Goal: Communication & Community: Answer question/provide support

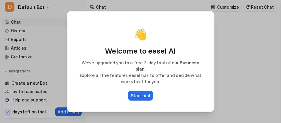
click at [203, 101] on div "👋 Welcome to eesel AI We’ve upgraded you to a free 7-day trial of our Business …" at bounding box center [140, 61] width 146 height 100
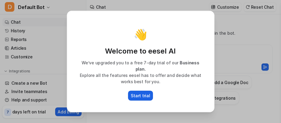
click at [145, 93] on p "Start trial" at bounding box center [140, 96] width 19 height 6
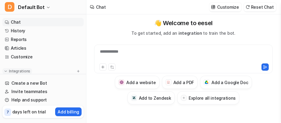
click at [23, 70] on p "Integrations" at bounding box center [19, 71] width 21 height 5
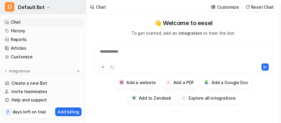
click at [49, 6] on button "D Default Bot" at bounding box center [43, 7] width 86 height 14
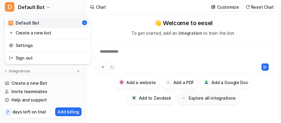
click at [223, 103] on button "Explore all integrations" at bounding box center [208, 97] width 62 height 13
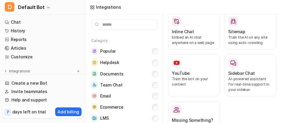
scroll to position [885, 0]
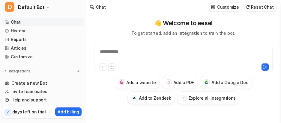
click at [214, 62] on div "**********" at bounding box center [183, 56] width 175 height 14
click at [141, 49] on div at bounding box center [183, 56] width 175 height 14
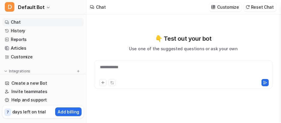
type textarea "**********"
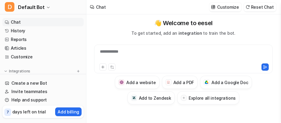
click at [108, 53] on div "**********" at bounding box center [183, 56] width 175 height 14
click at [142, 58] on div at bounding box center [183, 56] width 175 height 14
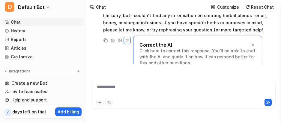
scroll to position [45, 0]
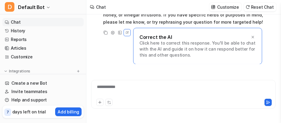
click at [211, 59] on div "Correct the AI Click here to correct this response. You'll be able to chat with…" at bounding box center [197, 46] width 129 height 37
click at [167, 46] on p "Click here to correct this response. You'll be able to chat with the AI and gui…" at bounding box center [197, 49] width 116 height 18
click at [130, 36] on div "Edit Correct the AI Click here to correct this response. You'll be able to chat…" at bounding box center [127, 32] width 7 height 7
click at [127, 32] on icon at bounding box center [127, 31] width 1 height 1
